Goal: Download file/media

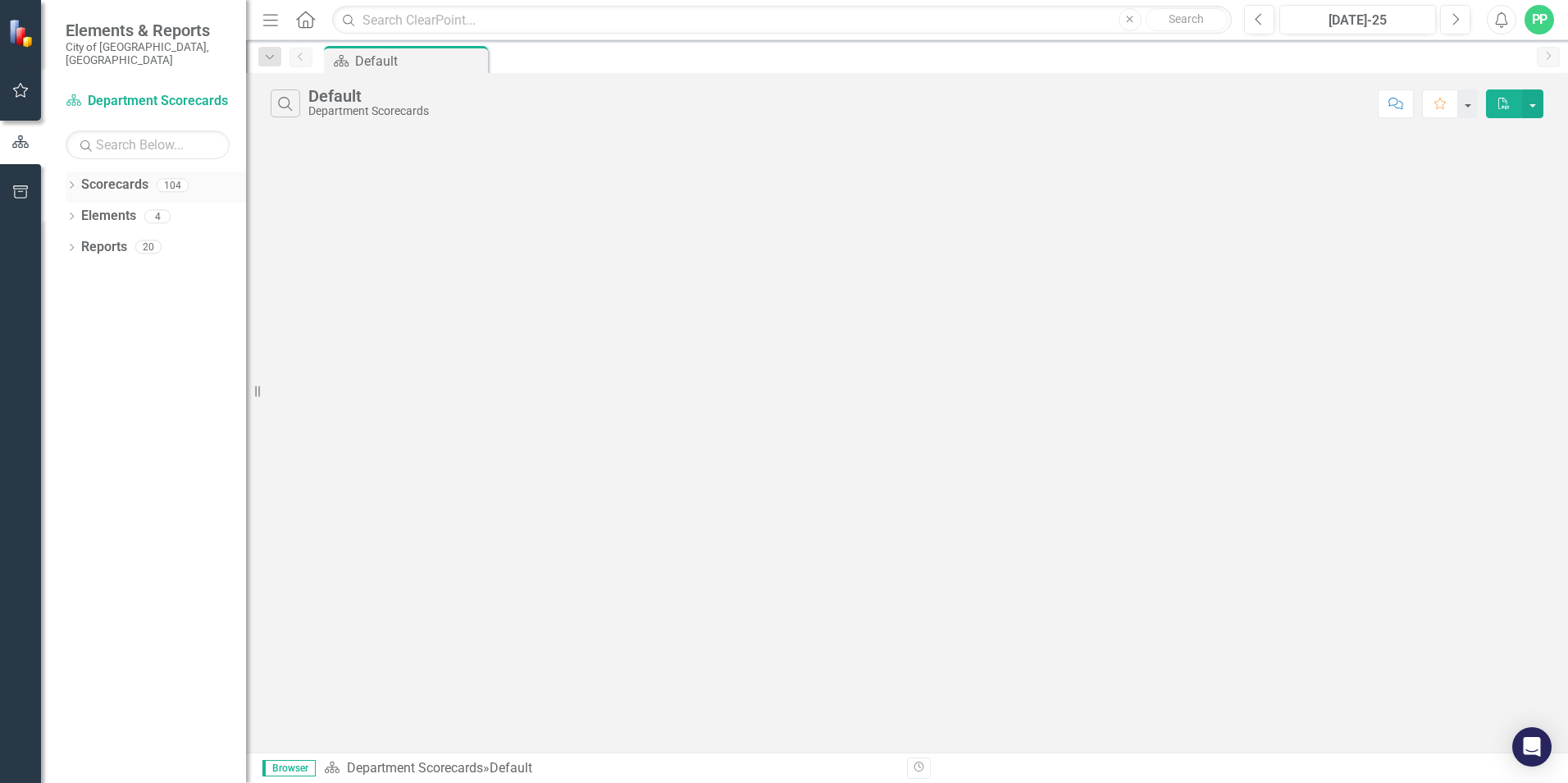
click at [71, 180] on div "Dropdown" at bounding box center [71, 188] width 12 height 14
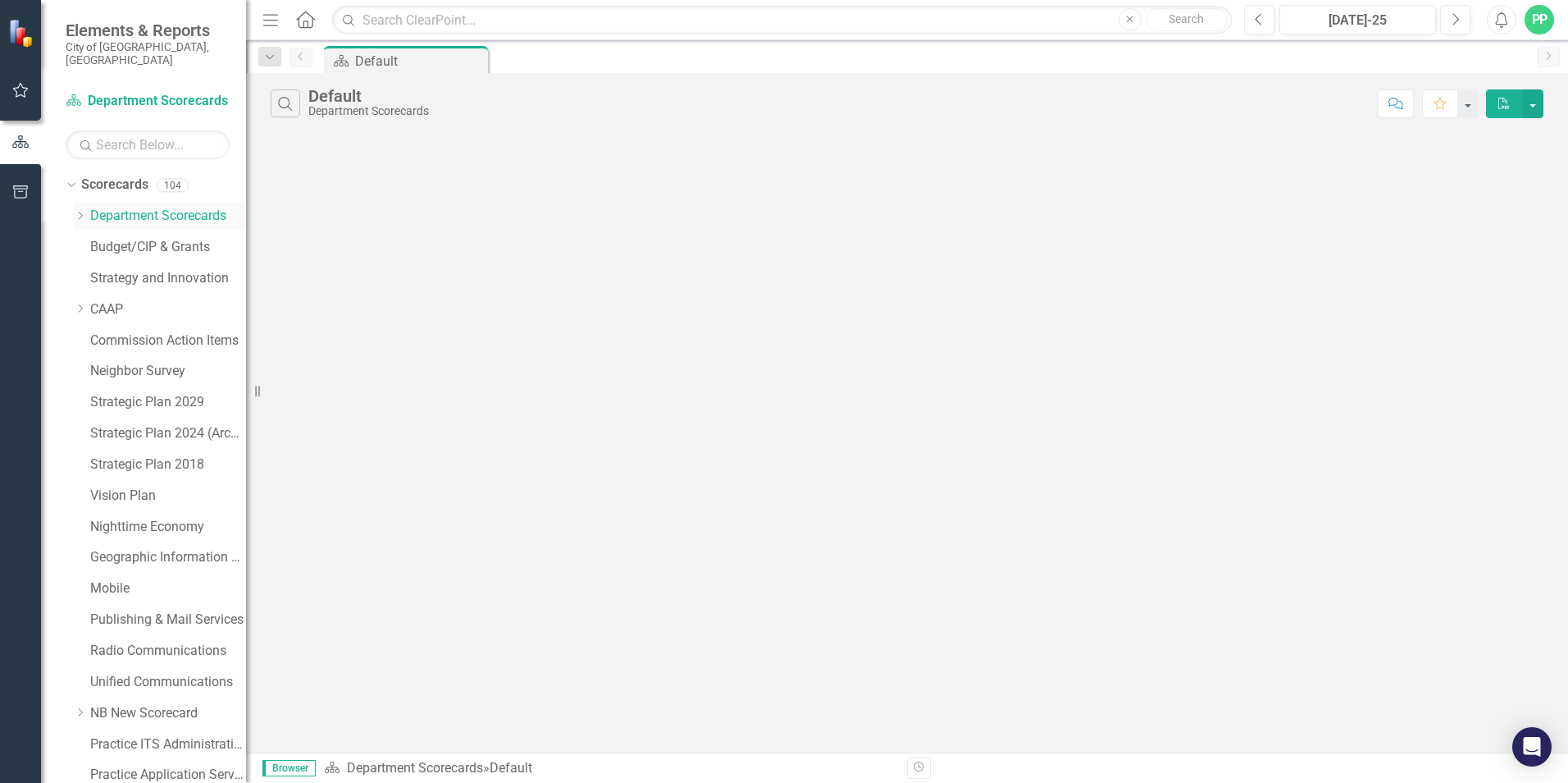
click at [80, 212] on icon at bounding box center [81, 216] width 4 height 8
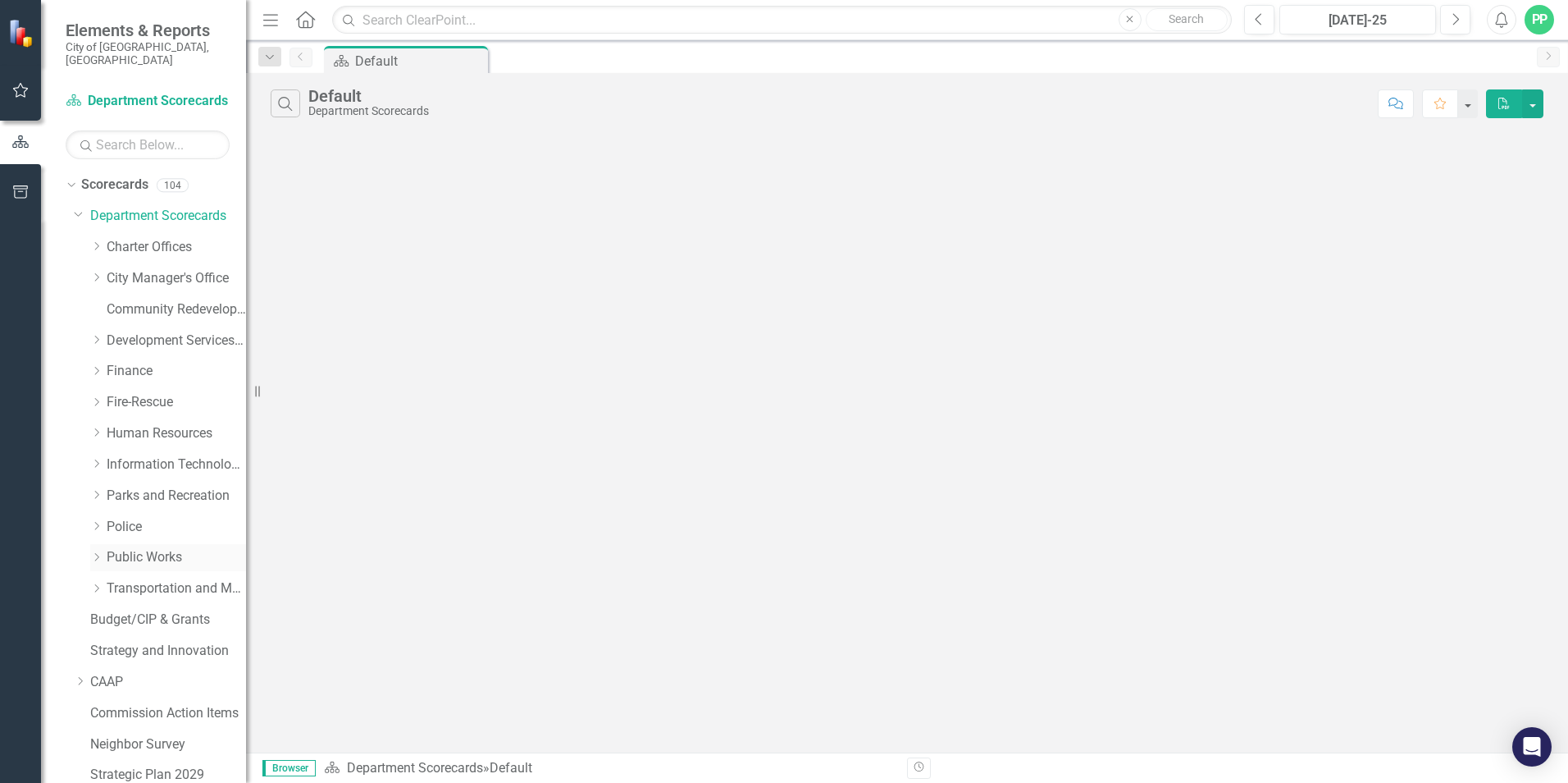
click at [93, 552] on icon "Dropdown" at bounding box center [96, 557] width 13 height 10
click at [145, 673] on link "Utilities" at bounding box center [184, 682] width 123 height 19
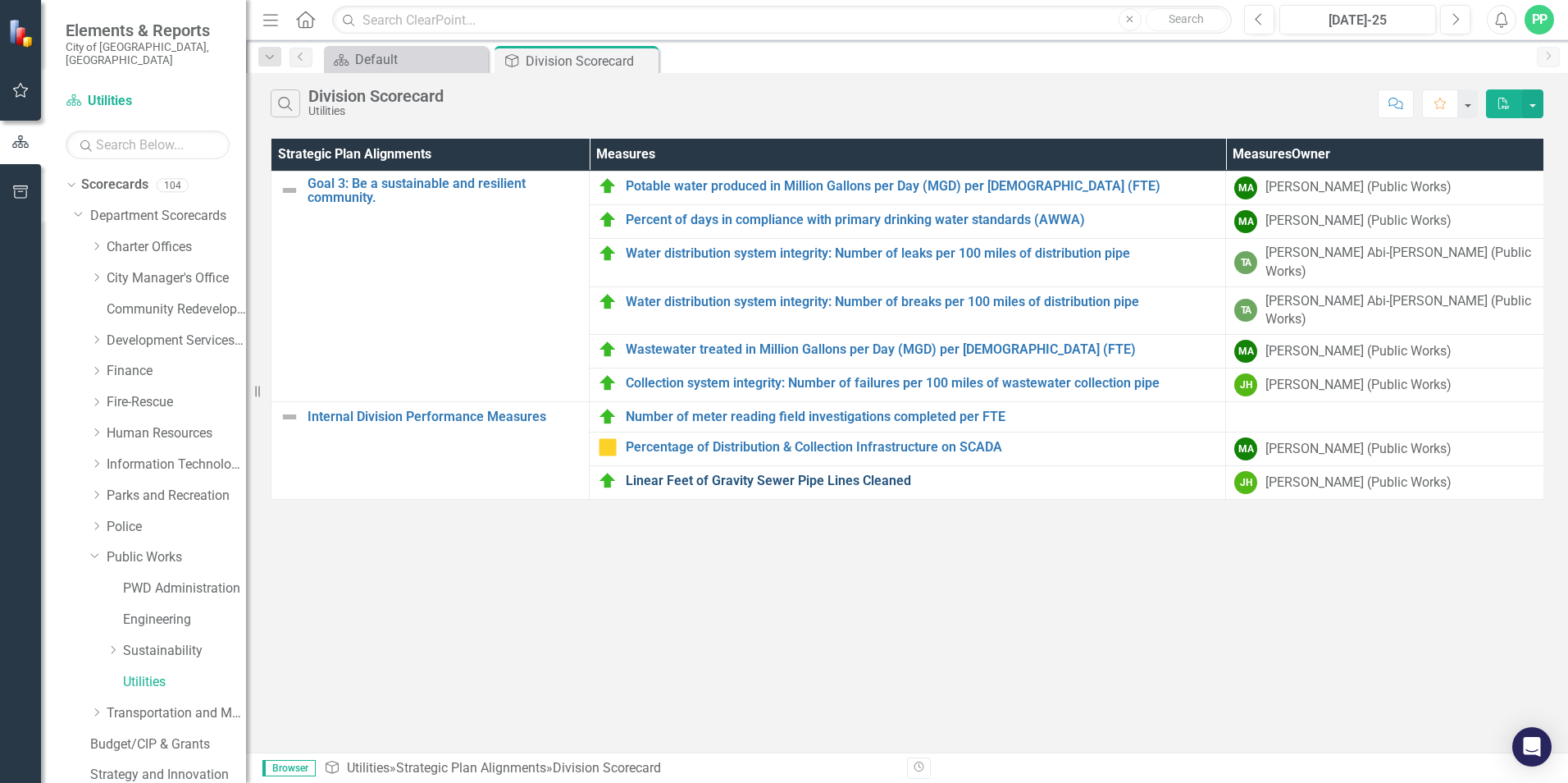
click at [795, 473] on link "Linear Feet of Gravity Sewer Pipe Lines Cleaned" at bounding box center [921, 480] width 591 height 14
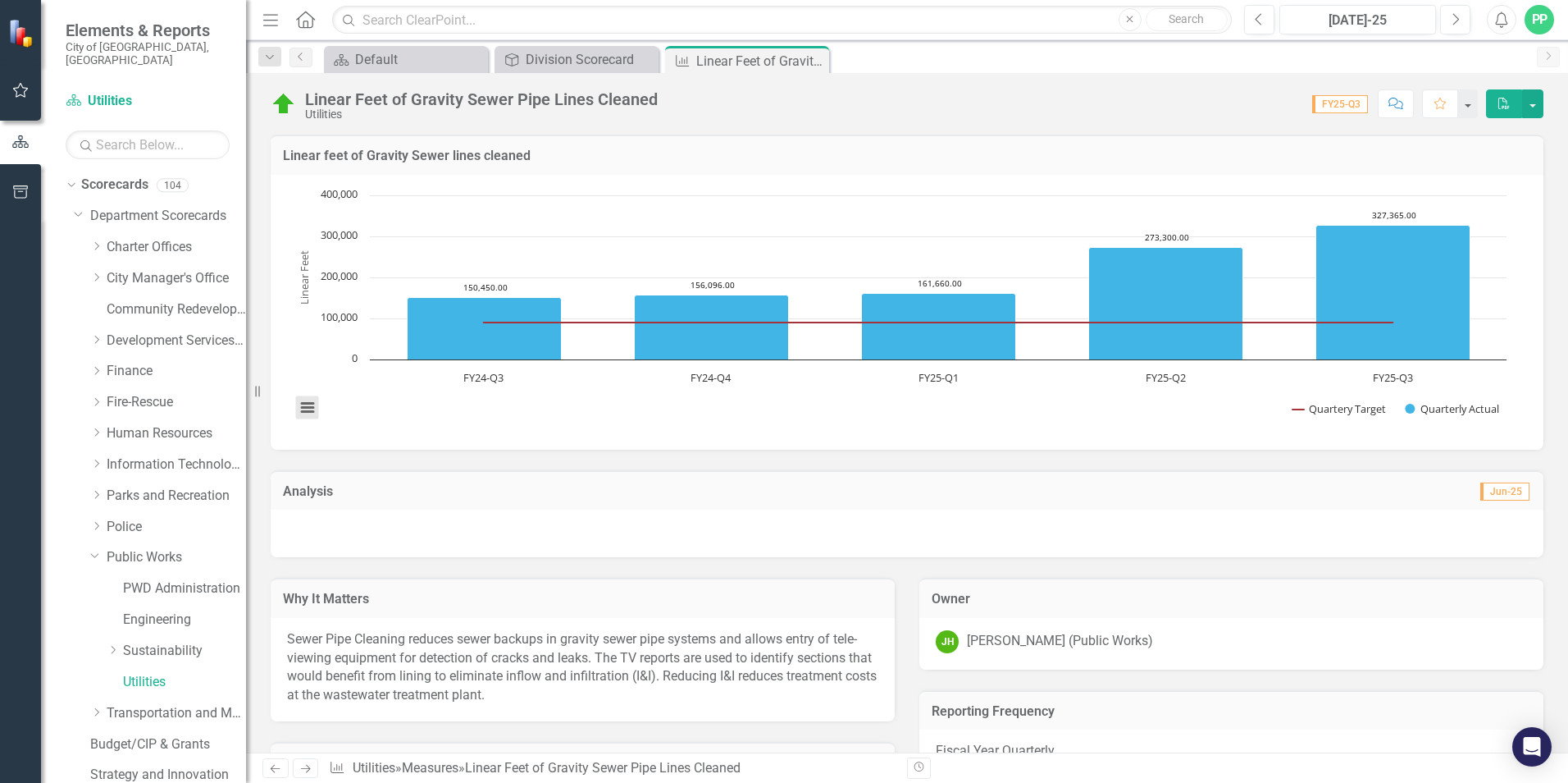
click at [299, 410] on button "View chart menu, Chart" at bounding box center [308, 408] width 23 height 23
click at [484, 418] on rect "Interactive chart" at bounding box center [901, 310] width 1228 height 246
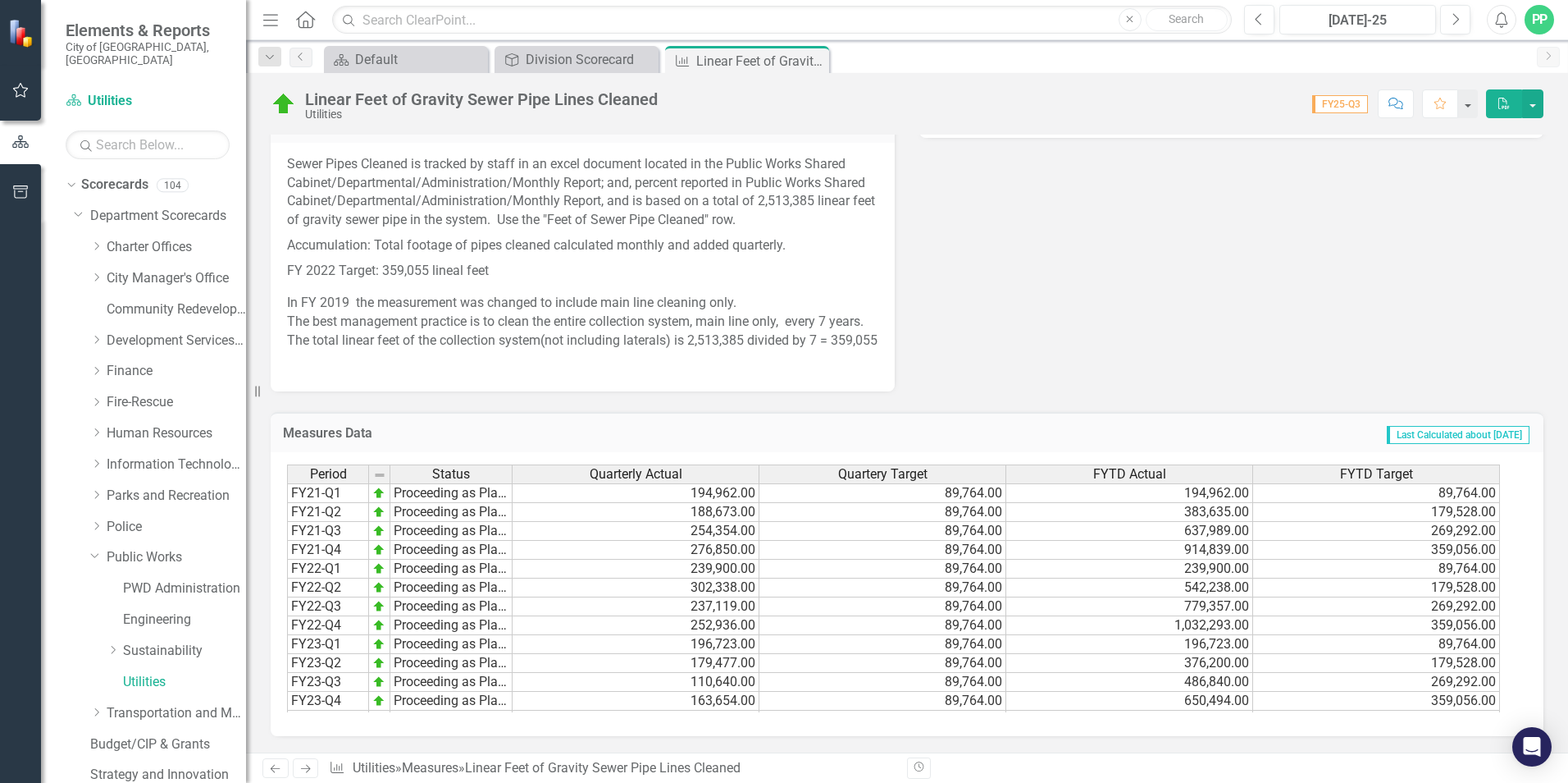
scroll to position [676, 0]
click at [1533, 102] on button "button" at bounding box center [1533, 104] width 22 height 29
click at [1524, 163] on link "Excel Export to Excel" at bounding box center [1477, 164] width 129 height 31
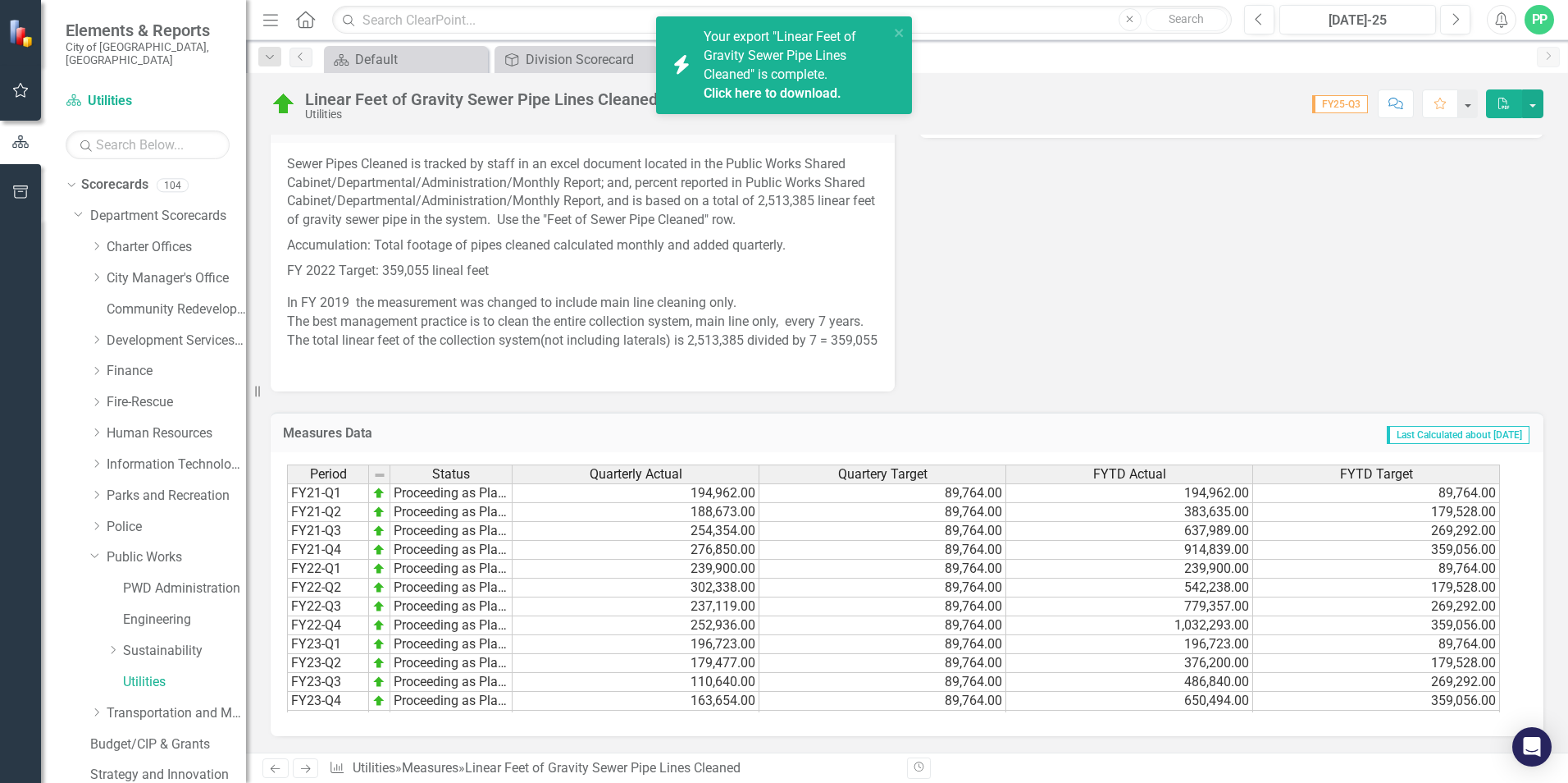
click at [788, 88] on link "Click here to download." at bounding box center [772, 92] width 137 height 15
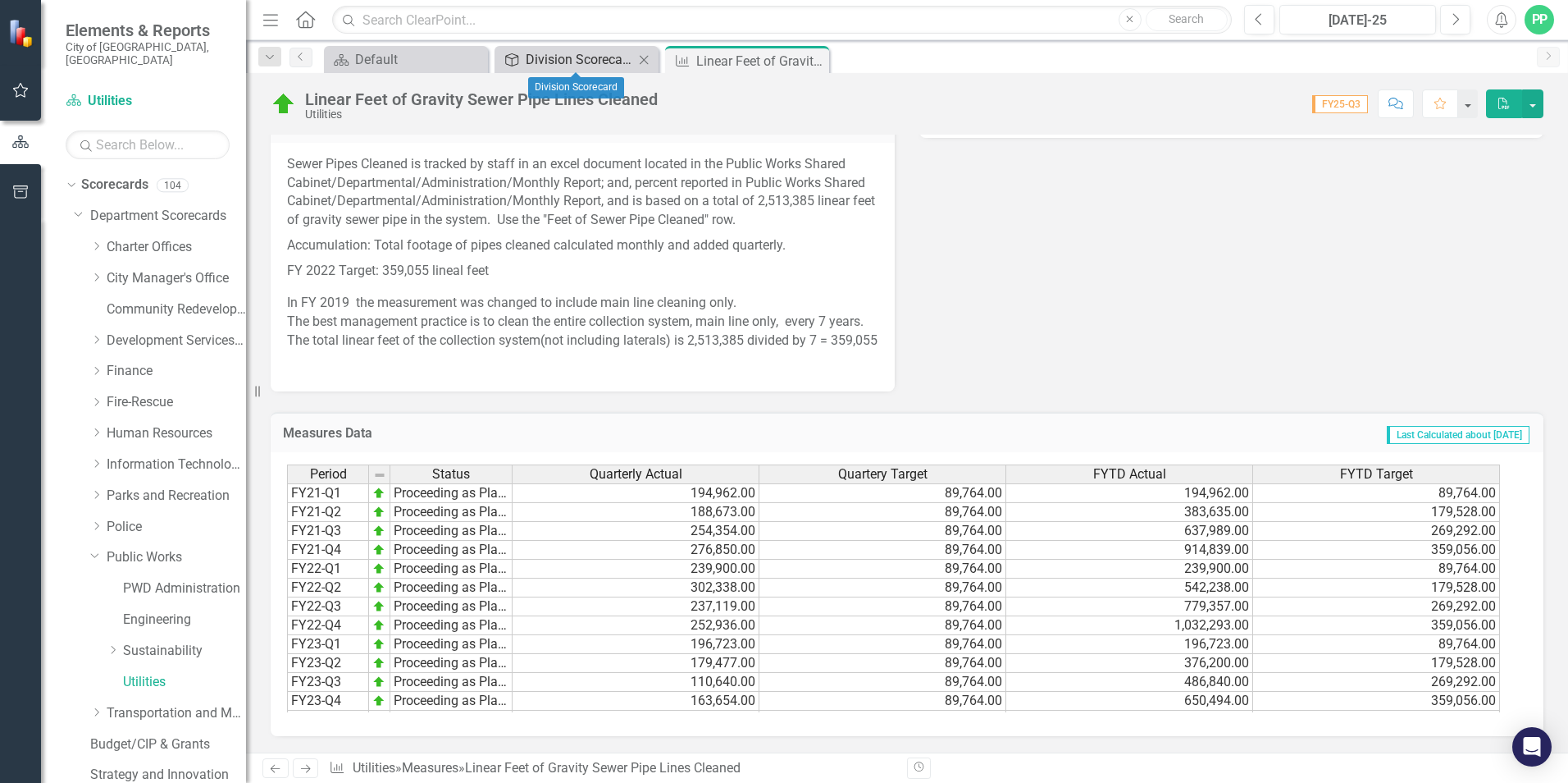
click at [574, 62] on div "Division Scorecard" at bounding box center [580, 59] width 109 height 21
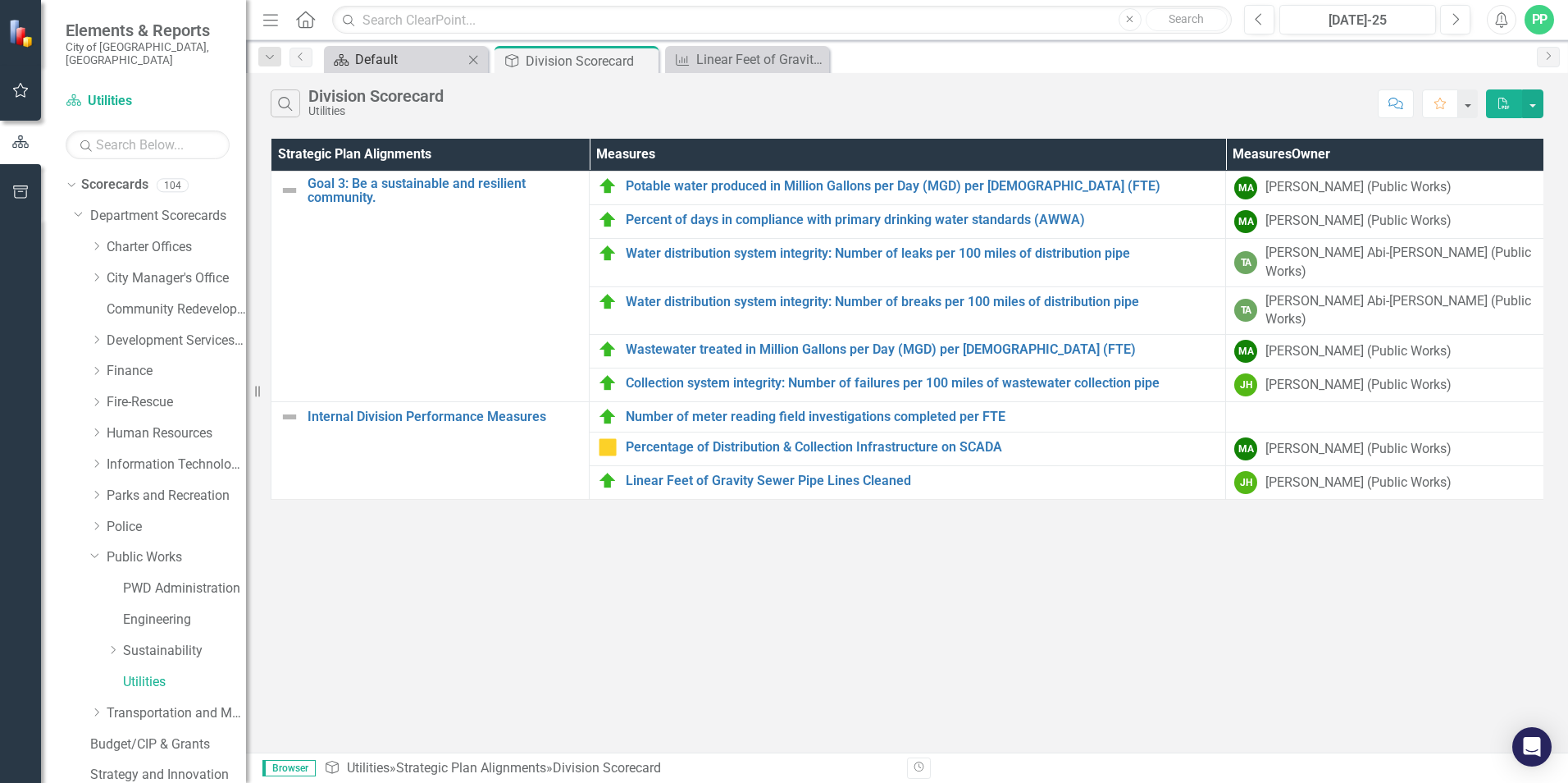
click at [419, 57] on div "Default" at bounding box center [409, 59] width 109 height 21
